Goal: Information Seeking & Learning: Understand process/instructions

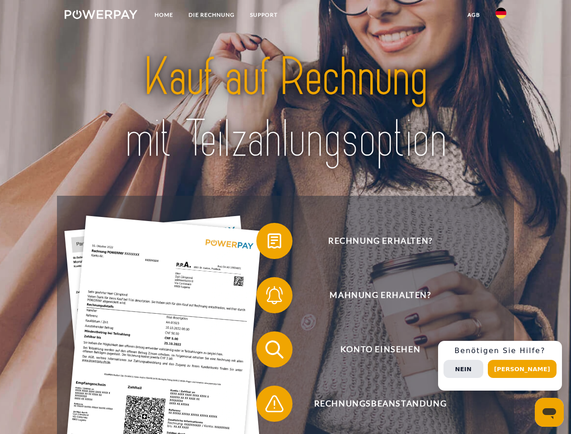
click at [101, 16] on img at bounding box center [101, 14] width 73 height 9
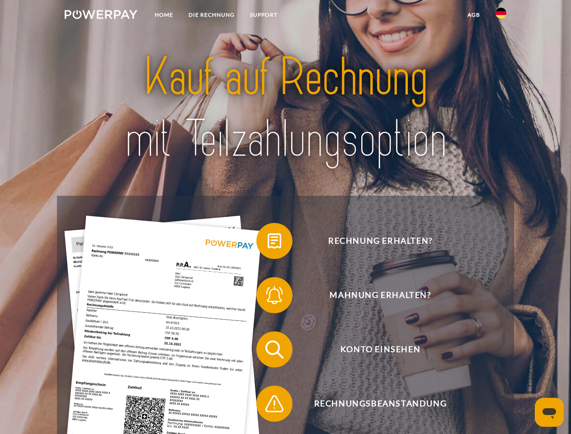
click at [501, 16] on img at bounding box center [501, 13] width 11 height 11
click at [474, 15] on link "agb" at bounding box center [474, 15] width 28 height 16
click at [268, 243] on span at bounding box center [260, 240] width 45 height 45
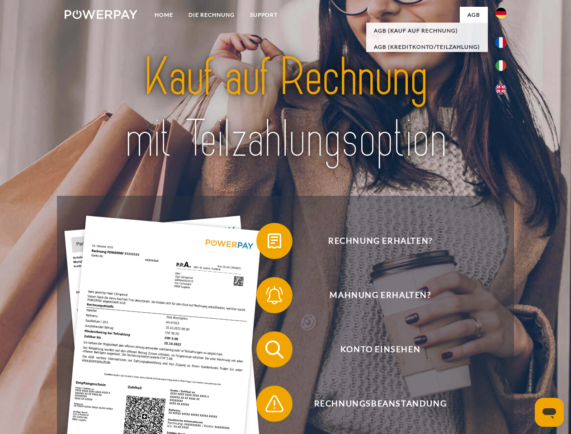
click at [268, 297] on span at bounding box center [260, 295] width 45 height 45
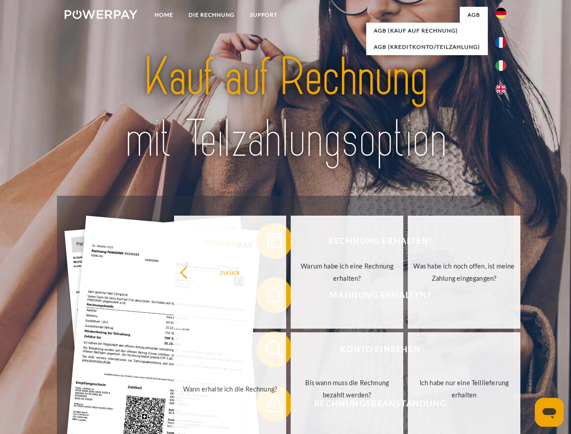
click at [291, 351] on link "Bis wann muss die Rechnung bezahlt werden?" at bounding box center [347, 388] width 113 height 113
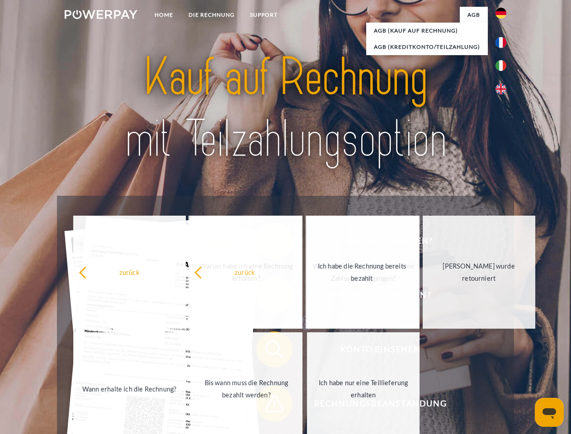
click at [268, 406] on span at bounding box center [260, 403] width 45 height 45
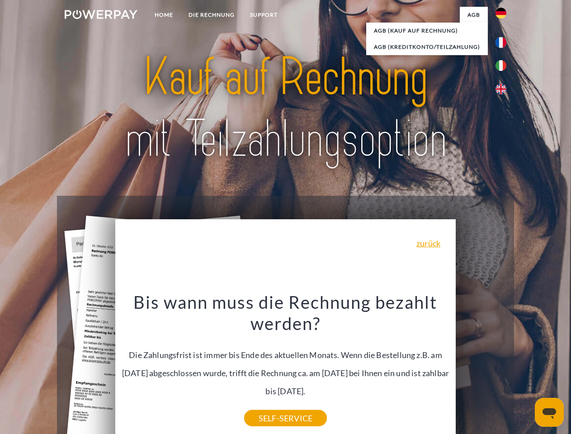
click at [503, 366] on div "Rechnung erhalten? Mahnung erhalten? Konto einsehen" at bounding box center [285, 377] width 457 height 362
click at [481, 368] on span "Konto einsehen" at bounding box center [381, 350] width 222 height 36
click at [526, 369] on header "Home DIE RECHNUNG SUPPORT" at bounding box center [285, 312] width 571 height 625
